Goal: Task Accomplishment & Management: Manage account settings

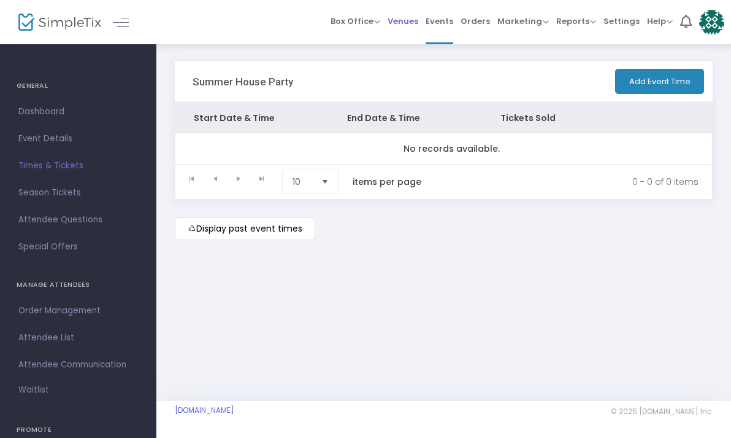
click at [411, 24] on span "Venues" at bounding box center [403, 21] width 31 height 31
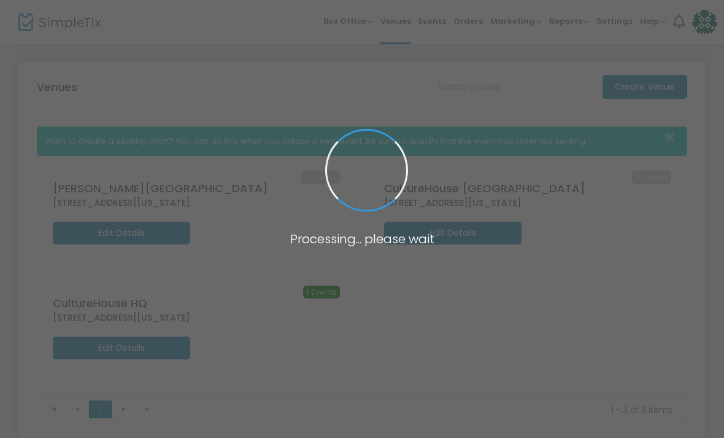
click at [442, 21] on span at bounding box center [362, 219] width 724 height 438
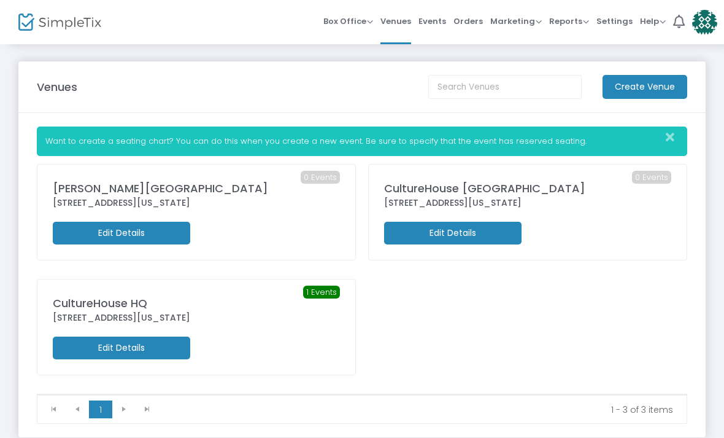
click at [442, 21] on span "Events" at bounding box center [432, 21] width 28 height 31
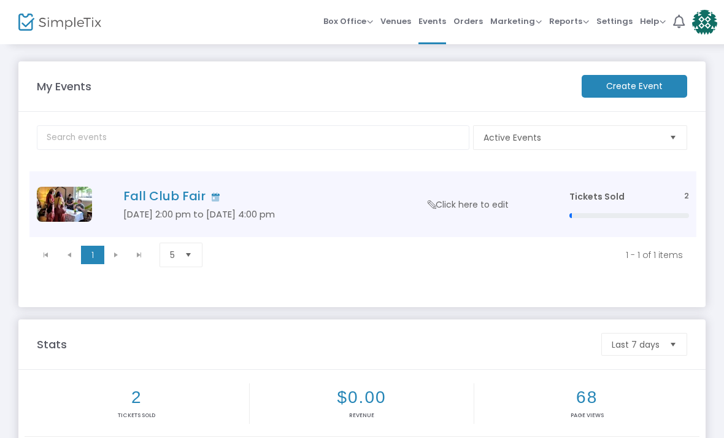
click at [163, 190] on h4 "Fall Club Fair" at bounding box center [327, 195] width 409 height 15
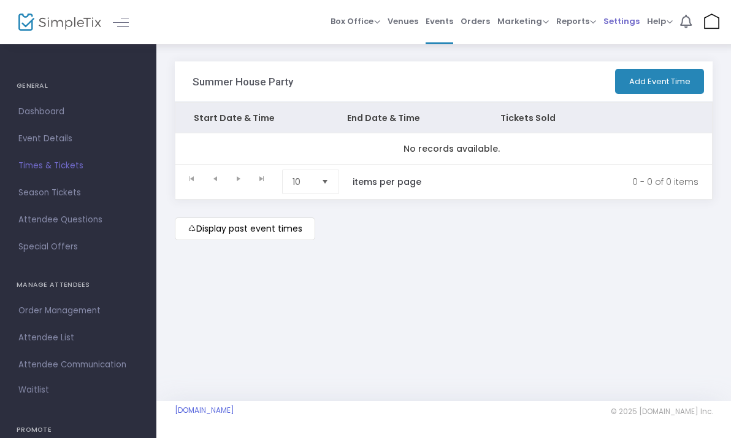
click at [627, 26] on span "Settings" at bounding box center [622, 21] width 36 height 31
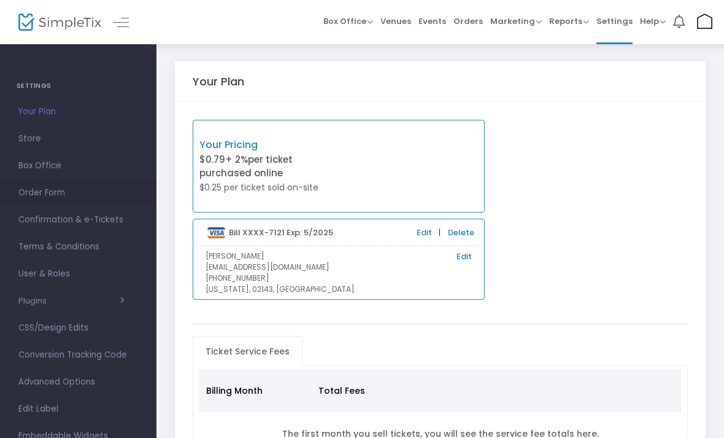
click at [38, 195] on span "Order Form" at bounding box center [78, 193] width 120 height 16
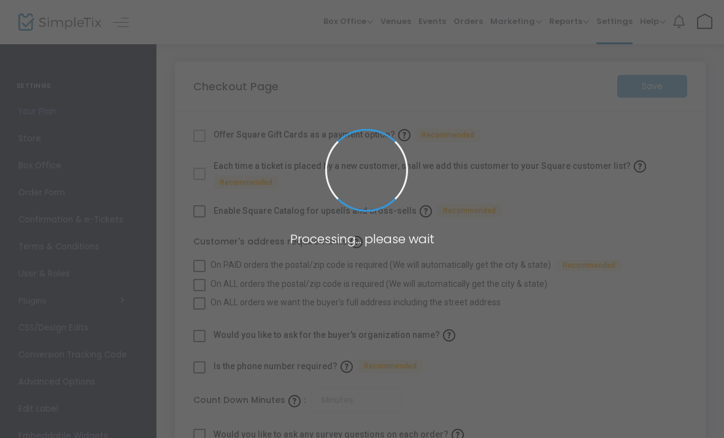
checkbox input "true"
type input "45"
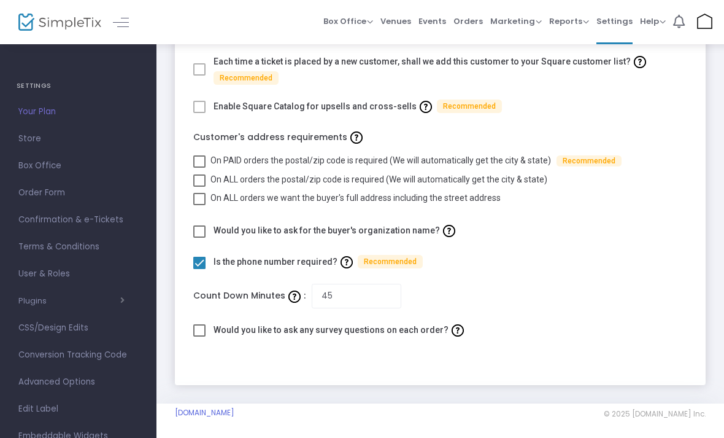
scroll to position [106, 0]
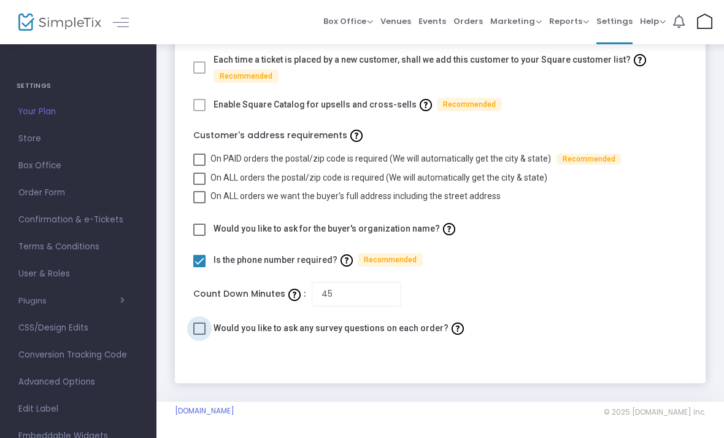
click at [204, 326] on span at bounding box center [199, 328] width 12 height 12
click at [199, 334] on input "checkbox" at bounding box center [199, 334] width 1 height 1
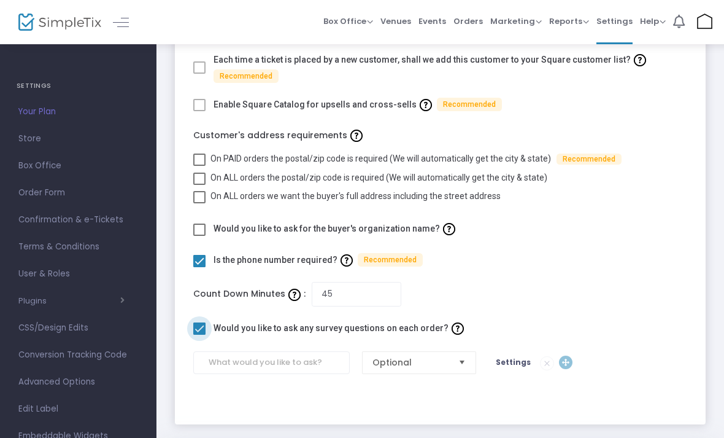
click at [202, 328] on span at bounding box center [199, 328] width 12 height 12
click at [199, 334] on input "checkbox" at bounding box center [199, 334] width 1 height 1
checkbox input "false"
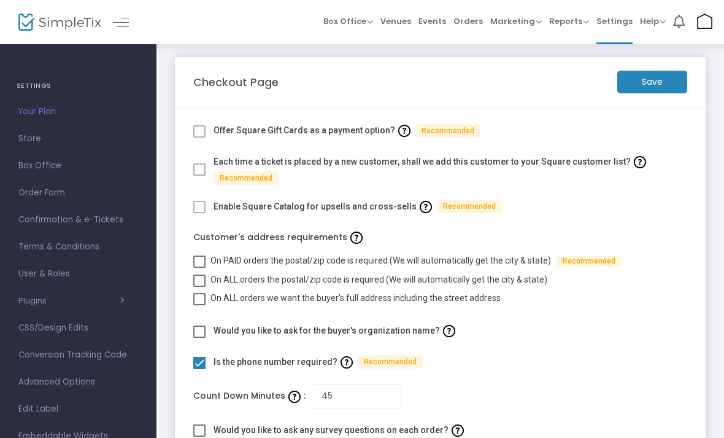
scroll to position [0, 0]
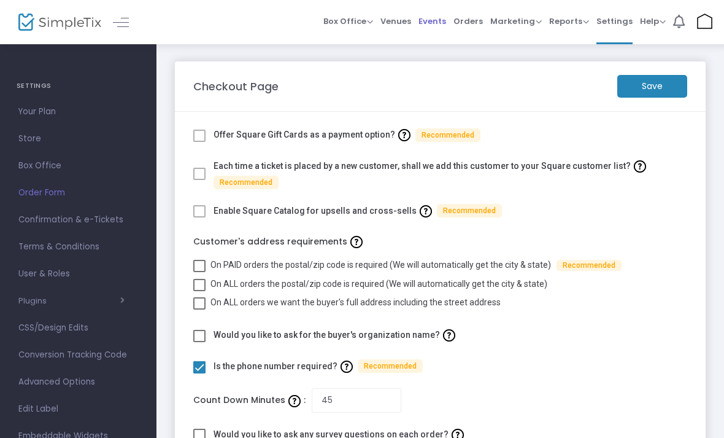
click at [434, 21] on span "Events" at bounding box center [432, 21] width 28 height 31
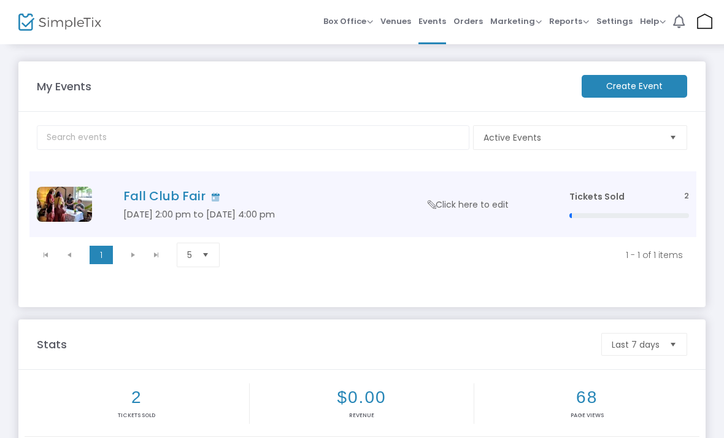
click at [445, 206] on span "Click here to edit" at bounding box center [468, 204] width 82 height 12
